Goal: Information Seeking & Learning: Learn about a topic

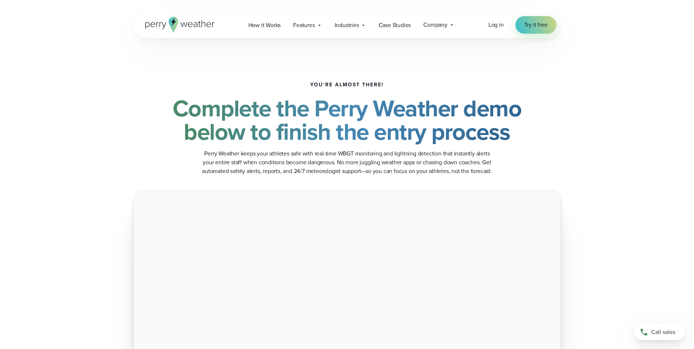
scroll to position [4, 0]
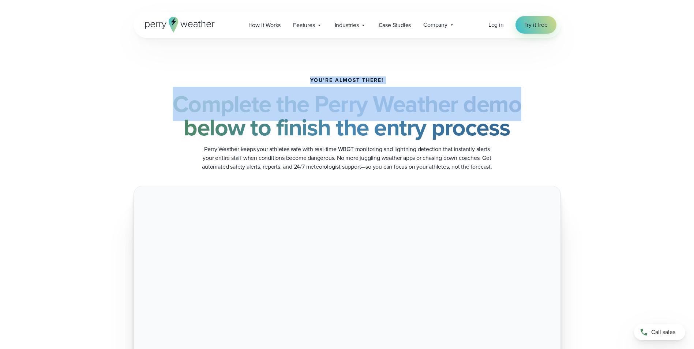
drag, startPoint x: 693, startPoint y: 45, endPoint x: 695, endPoint y: 85, distance: 39.9
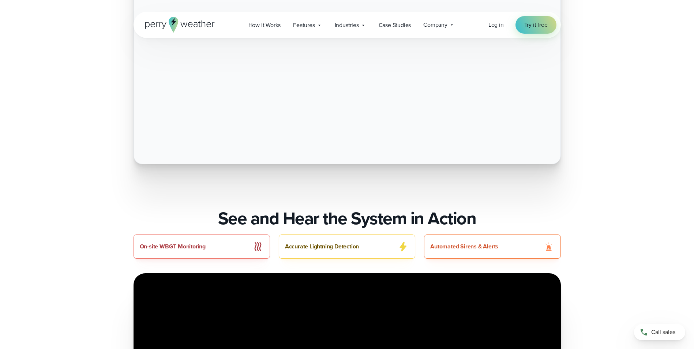
scroll to position [405, 0]
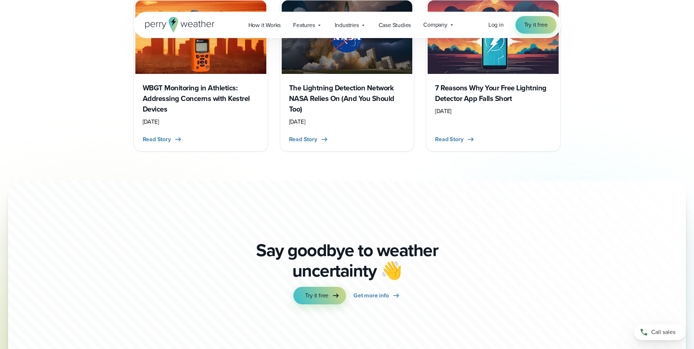
scroll to position [1337, 0]
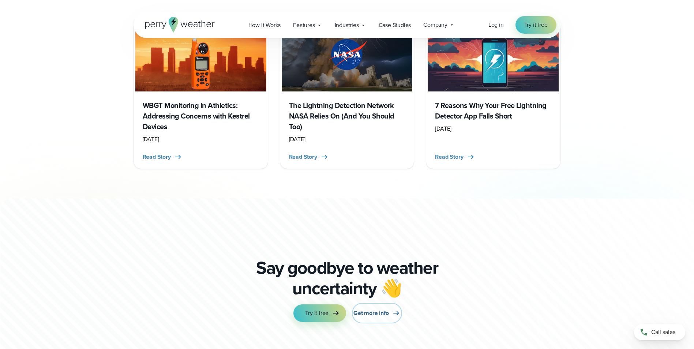
click at [387, 318] on link "Get more info" at bounding box center [376, 313] width 47 height 18
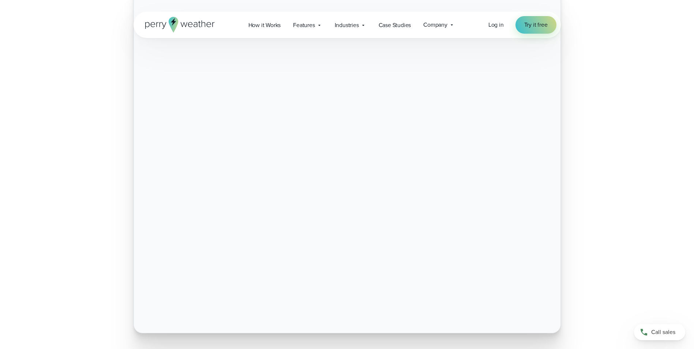
scroll to position [214, 0]
click at [587, 95] on div at bounding box center [347, 153] width 526 height 355
